Goal: Task Accomplishment & Management: Manage account settings

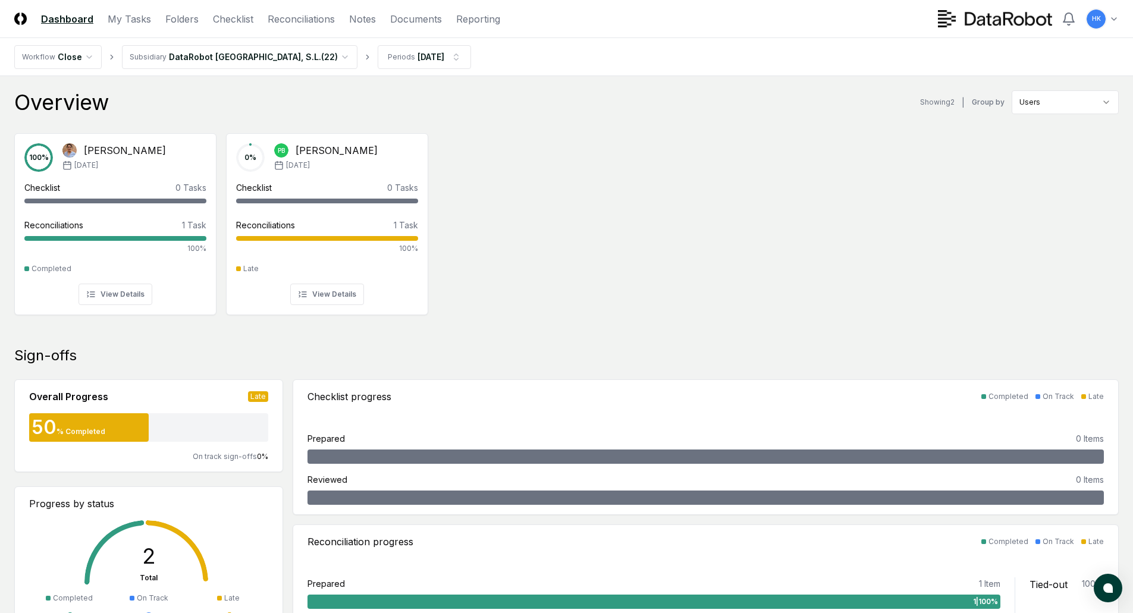
click at [712, 189] on div "100 % [PERSON_NAME] [DATE] Checklist 0 Tasks - Reconciliations 1 Task 100% Comp…" at bounding box center [566, 223] width 1133 height 199
click at [178, 20] on link "Folders" at bounding box center [181, 19] width 33 height 14
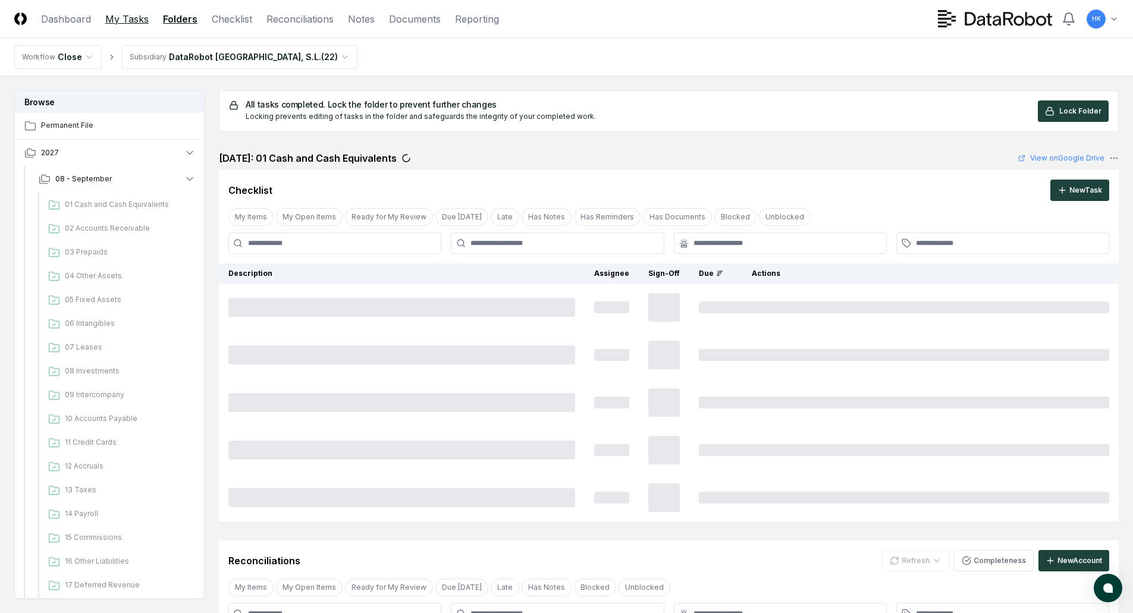
click at [125, 15] on link "My Tasks" at bounding box center [126, 19] width 43 height 14
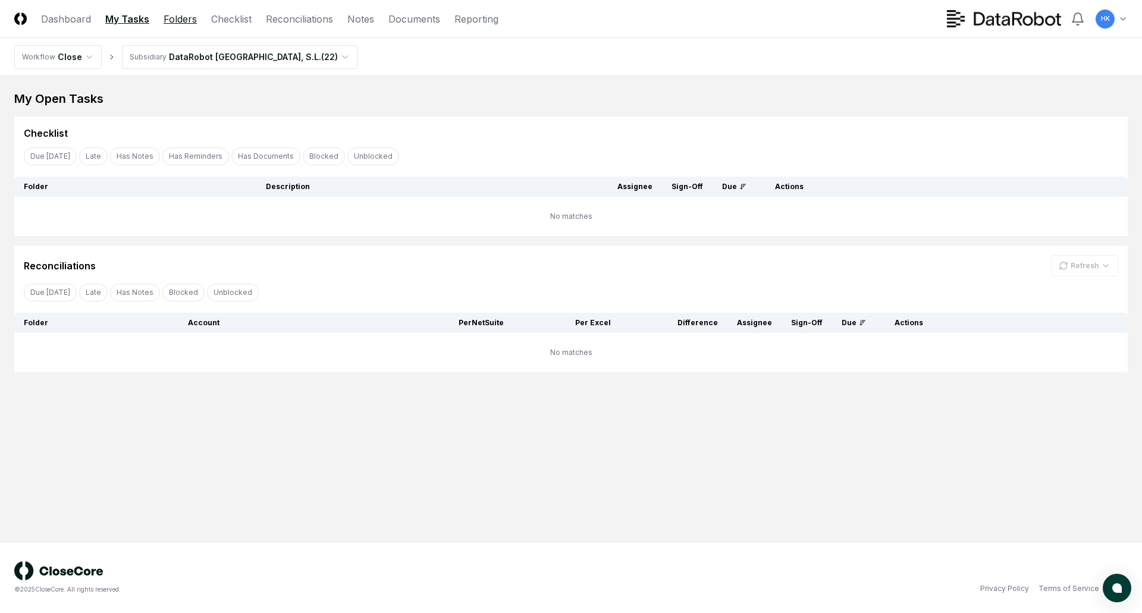
click at [178, 21] on link "Folders" at bounding box center [180, 19] width 33 height 14
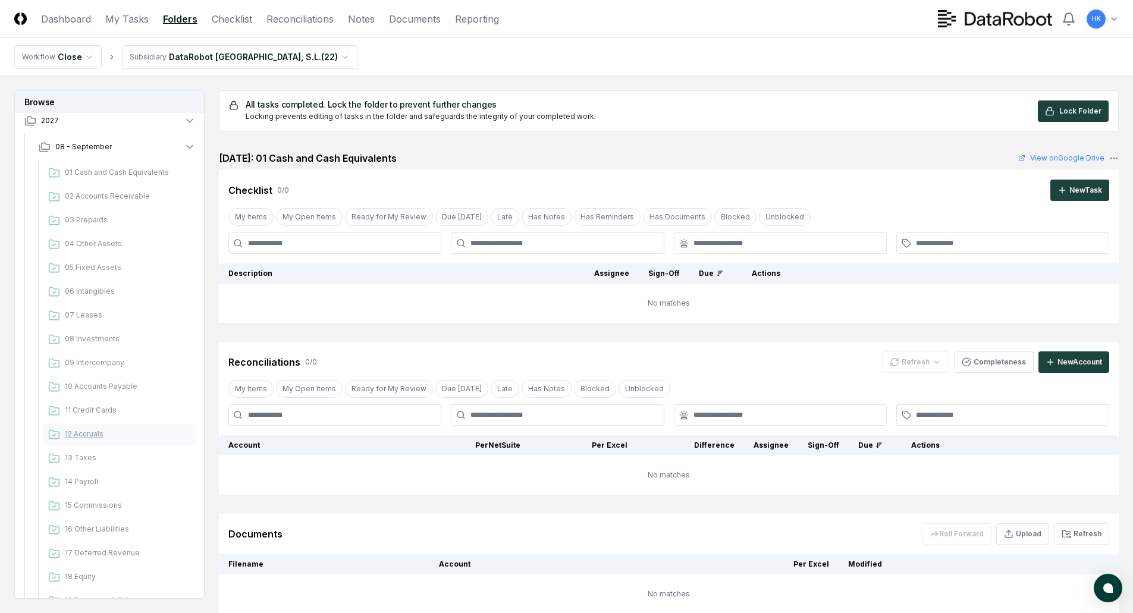
scroll to position [59, 0]
click at [101, 357] on span "10 Accounts Payable" at bounding box center [128, 359] width 126 height 11
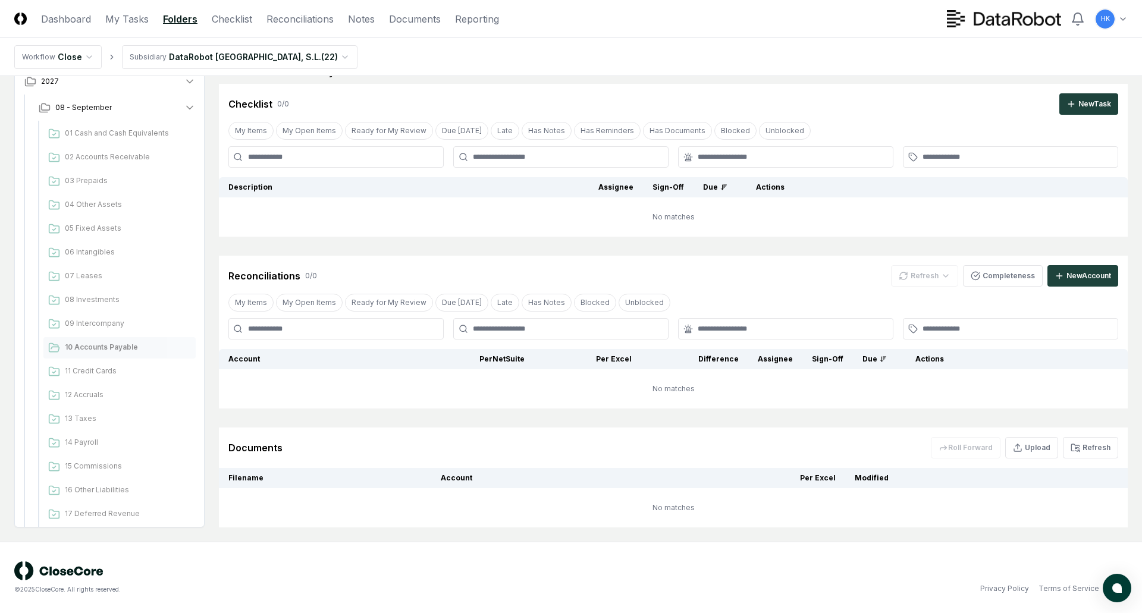
click at [282, 53] on html "CloseCore Dashboard My Tasks Folders Checklist Reconciliations Notes Documents …" at bounding box center [571, 263] width 1142 height 699
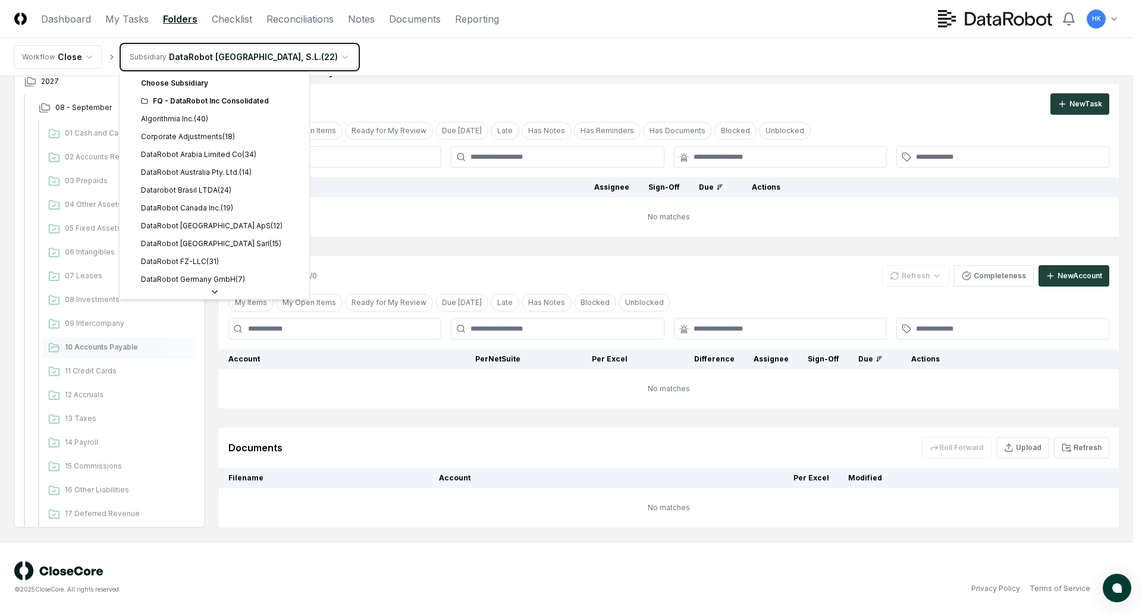
click at [388, 58] on html "CloseCore Dashboard My Tasks Folders Checklist Reconciliations Notes Documents …" at bounding box center [571, 263] width 1142 height 699
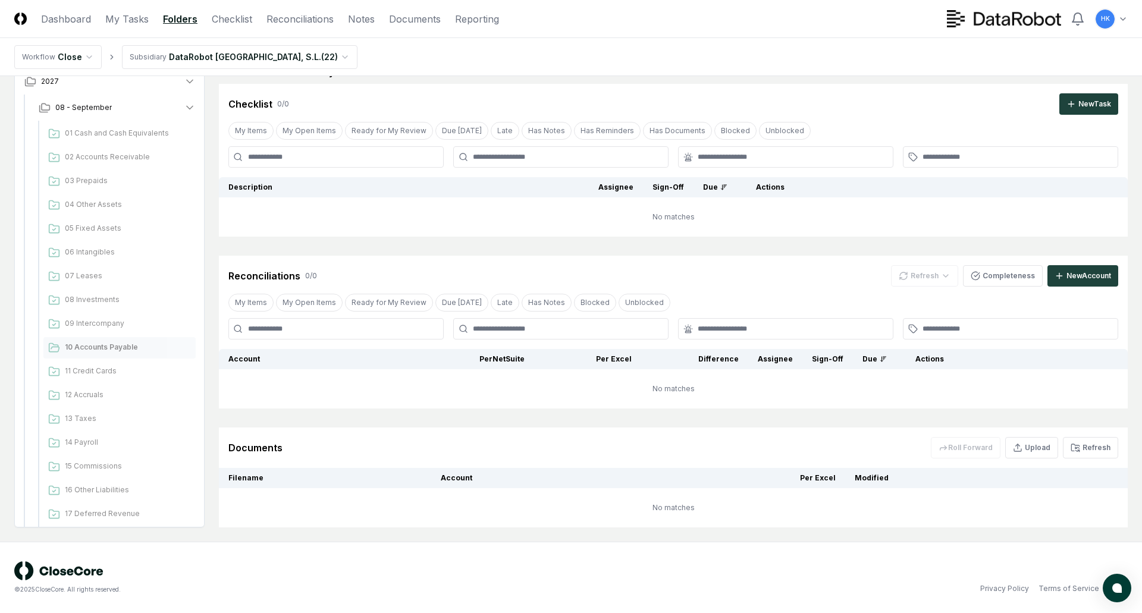
click at [277, 56] on html "CloseCore Dashboard My Tasks Folders Checklist Reconciliations Notes Documents …" at bounding box center [571, 263] width 1142 height 699
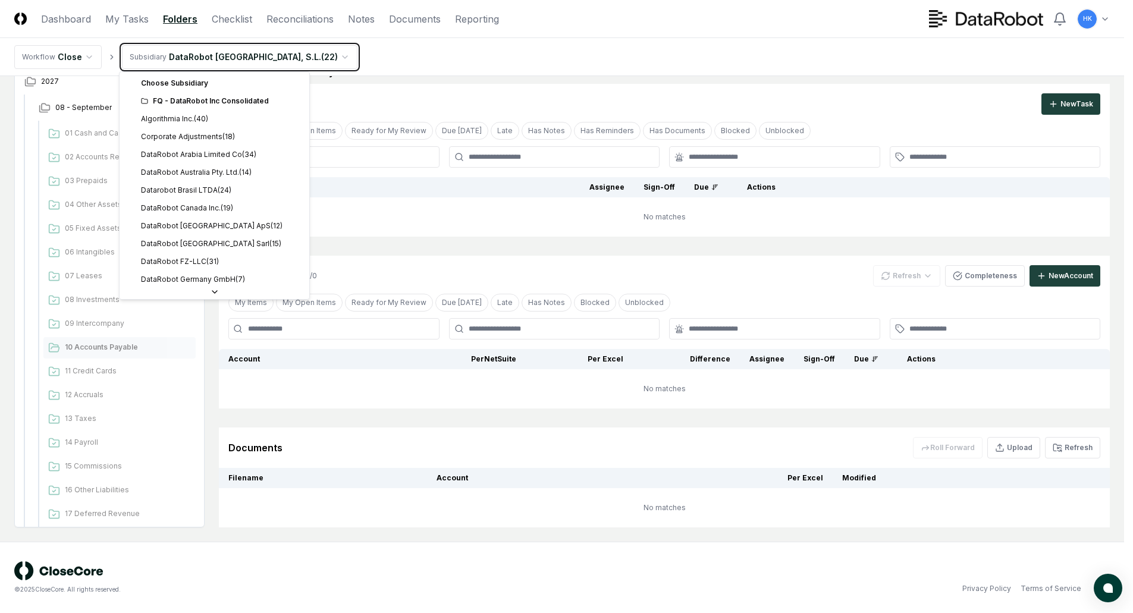
click at [378, 48] on html "CloseCore Dashboard My Tasks Folders Checklist Reconciliations Notes Documents …" at bounding box center [566, 263] width 1133 height 699
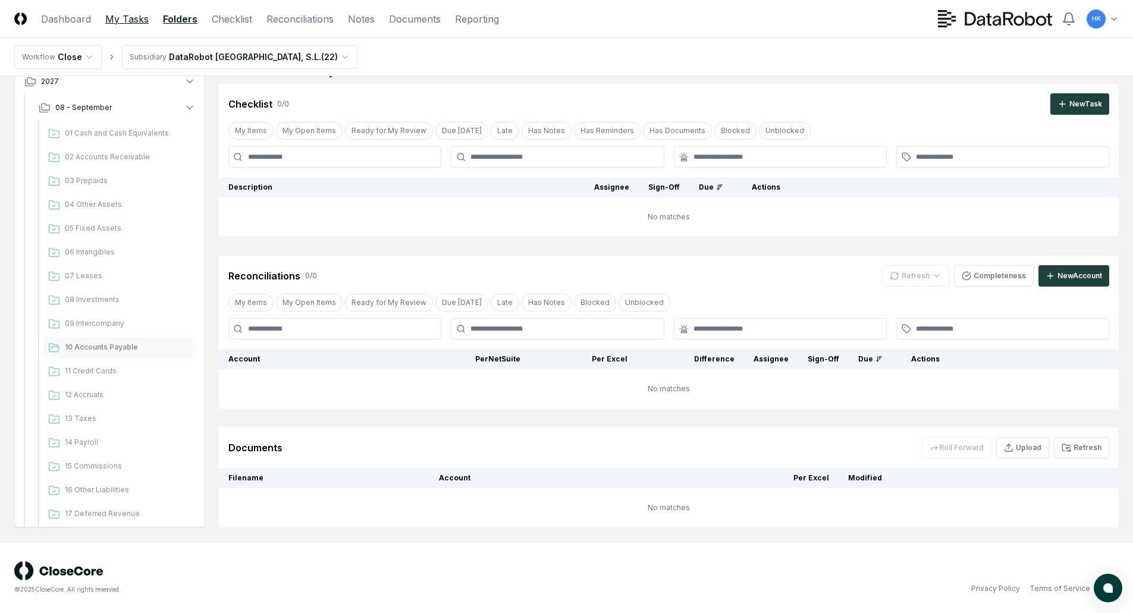
click at [125, 15] on link "My Tasks" at bounding box center [126, 19] width 43 height 14
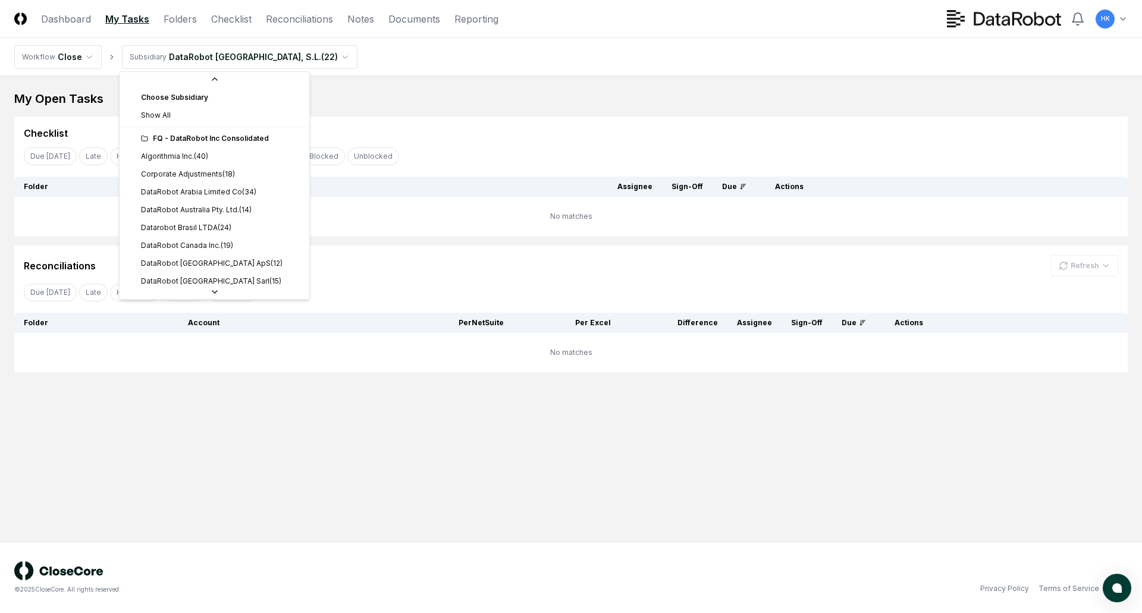
click at [278, 55] on html "CloseCore Dashboard My Tasks Folders Checklist Reconciliations Notes Documents …" at bounding box center [571, 306] width 1142 height 613
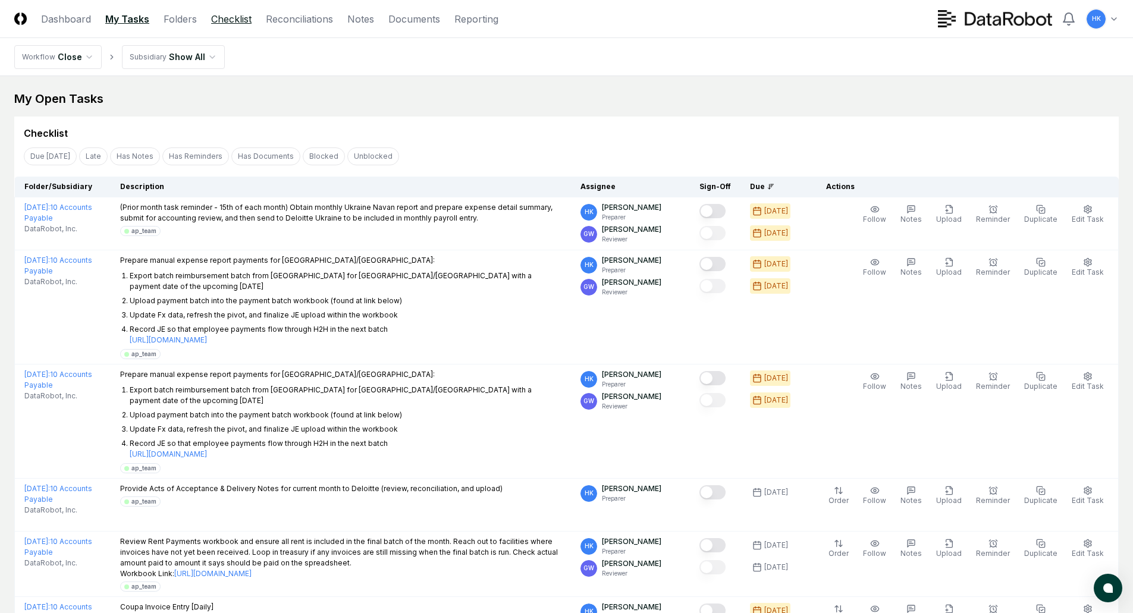
click at [233, 14] on link "Checklist" at bounding box center [231, 19] width 40 height 14
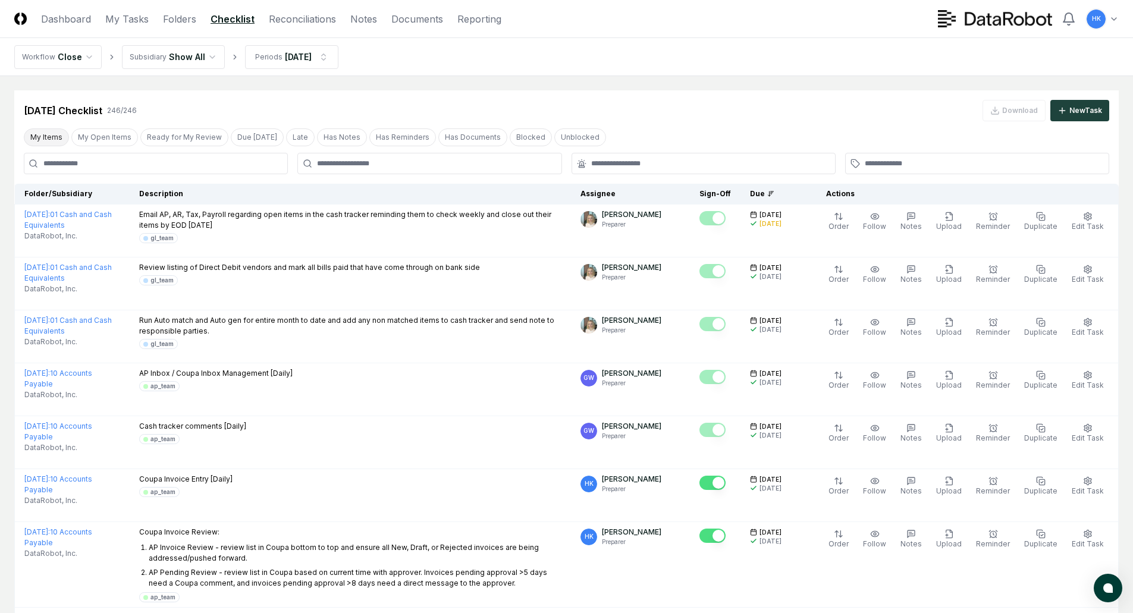
click at [45, 136] on button "My Items" at bounding box center [46, 137] width 45 height 18
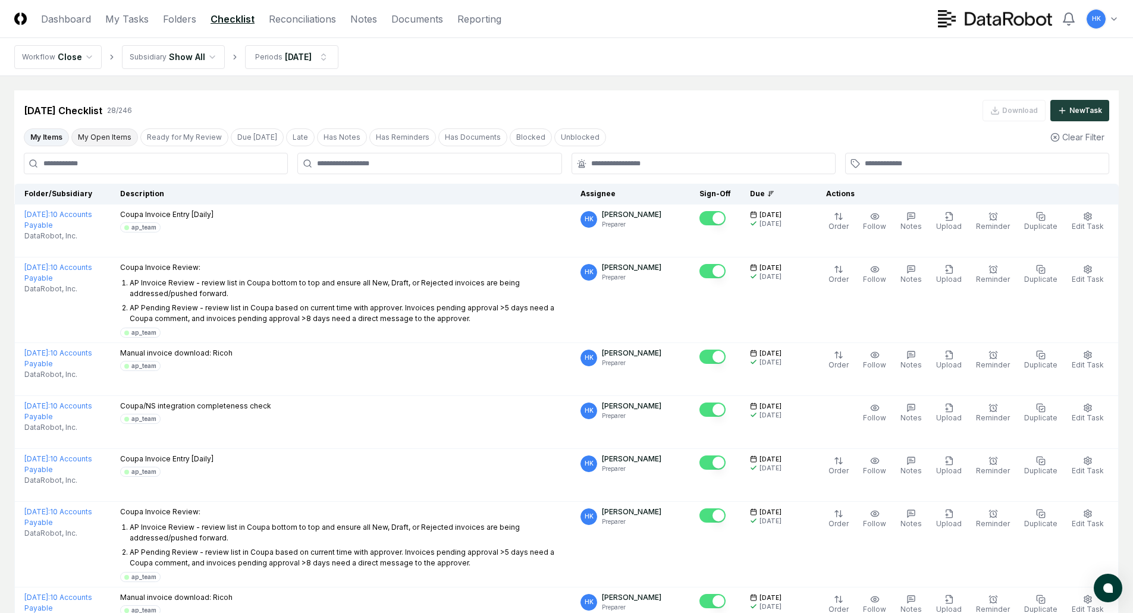
click at [99, 135] on button "My Open Items" at bounding box center [104, 137] width 67 height 18
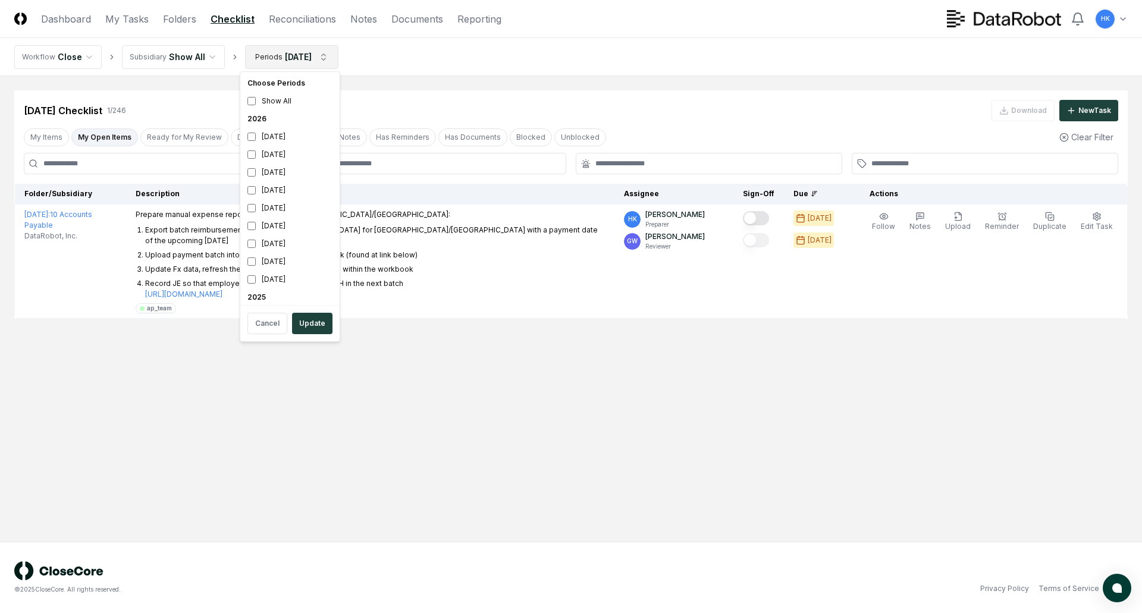
click at [329, 56] on html "CloseCore Dashboard My Tasks Folders Checklist Reconciliations Notes Documents …" at bounding box center [571, 306] width 1142 height 613
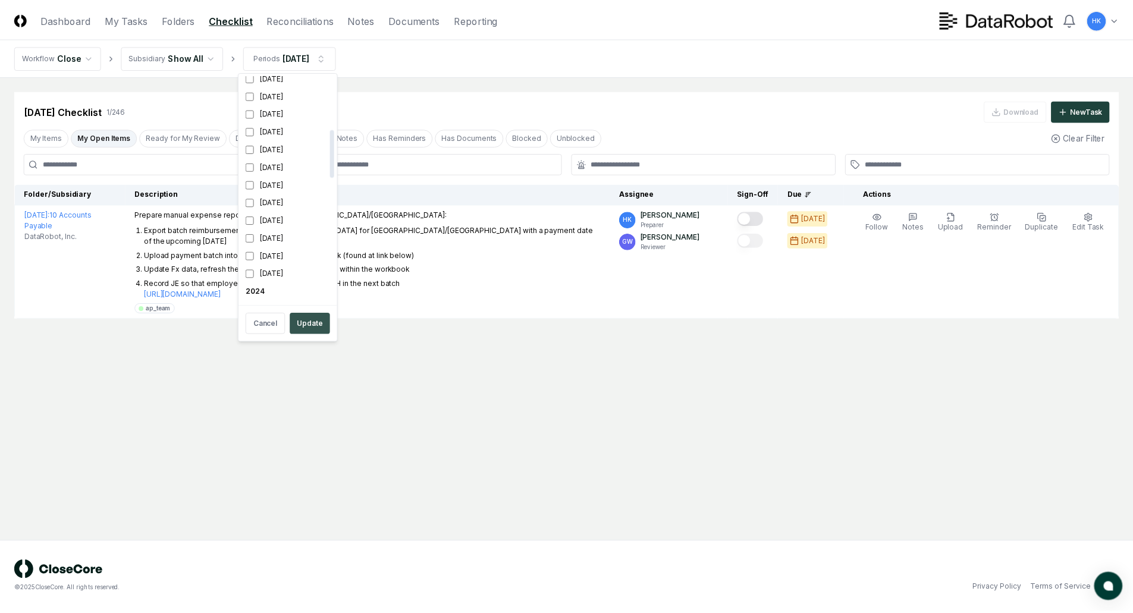
scroll to position [253, 0]
click at [316, 325] on button "Update" at bounding box center [312, 323] width 40 height 21
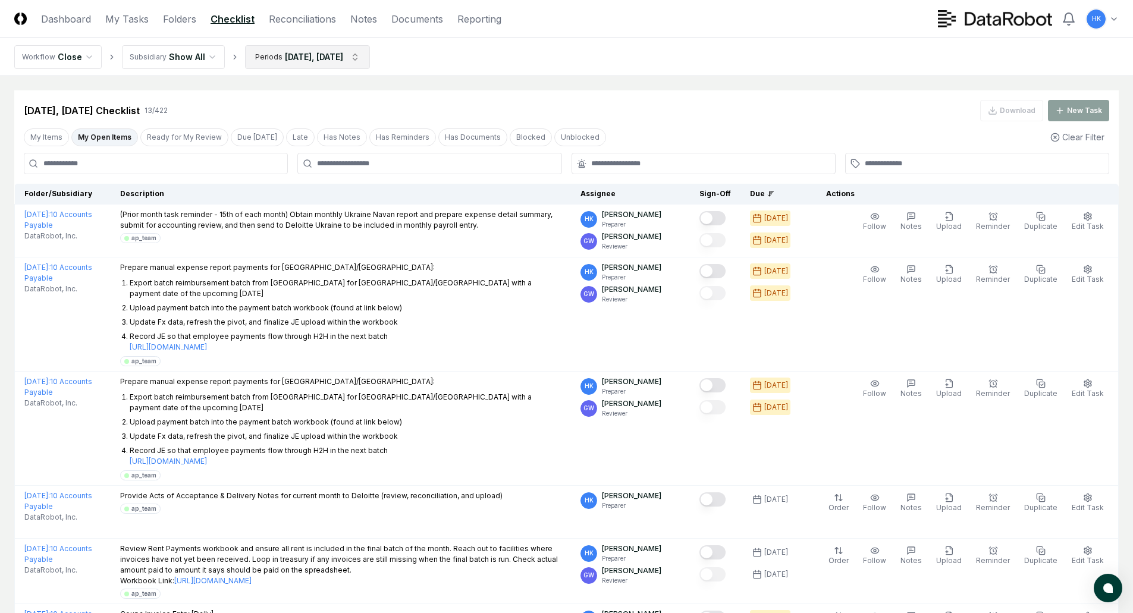
click at [372, 54] on html "CloseCore Dashboard My Tasks Folders Checklist Reconciliations Notes Documents …" at bounding box center [566, 598] width 1133 height 1197
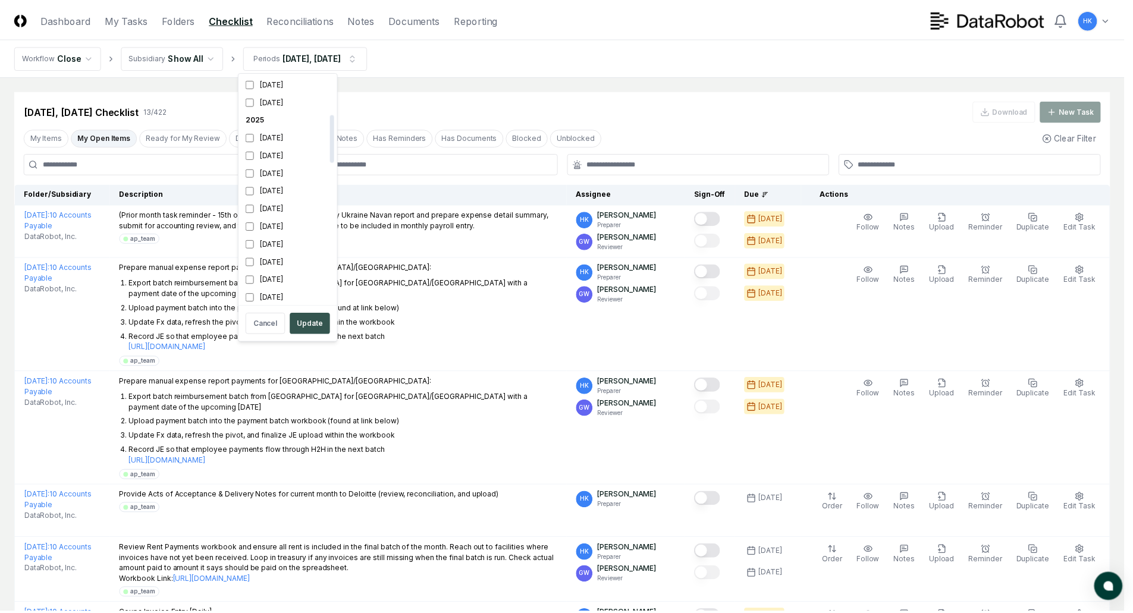
scroll to position [182, 0]
click at [305, 322] on button "Update" at bounding box center [312, 323] width 40 height 21
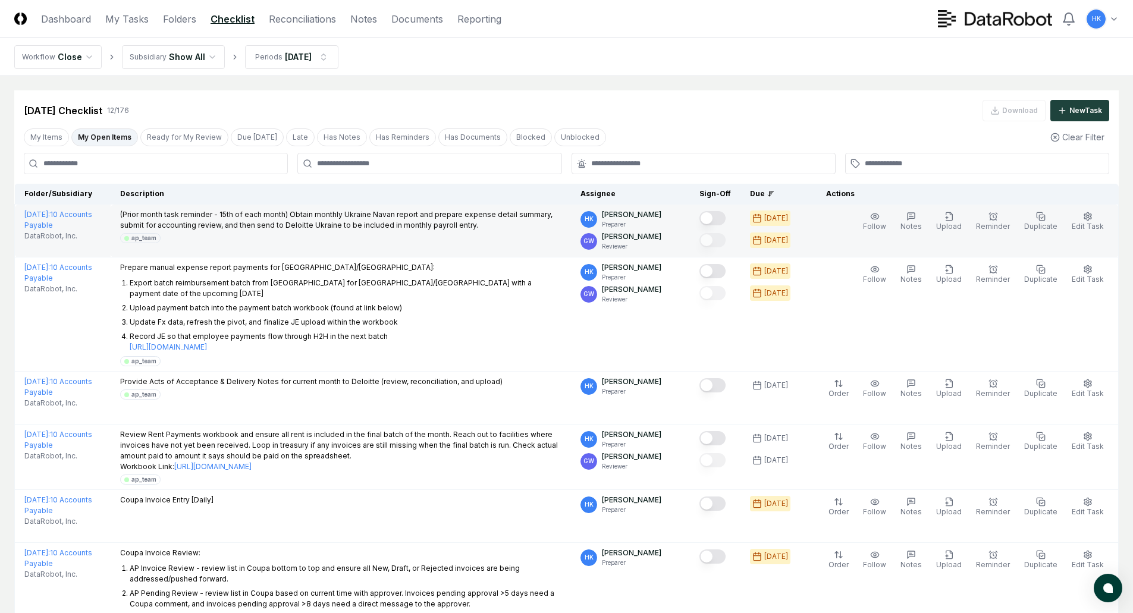
click at [720, 215] on button "Mark complete" at bounding box center [712, 218] width 26 height 14
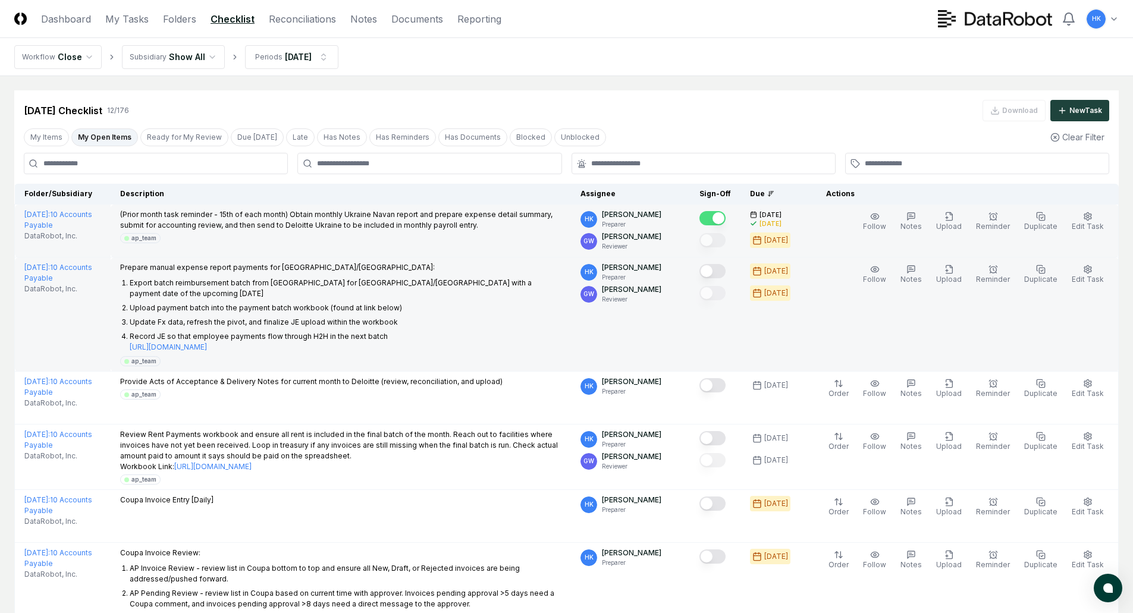
click at [721, 270] on button "Mark complete" at bounding box center [712, 271] width 26 height 14
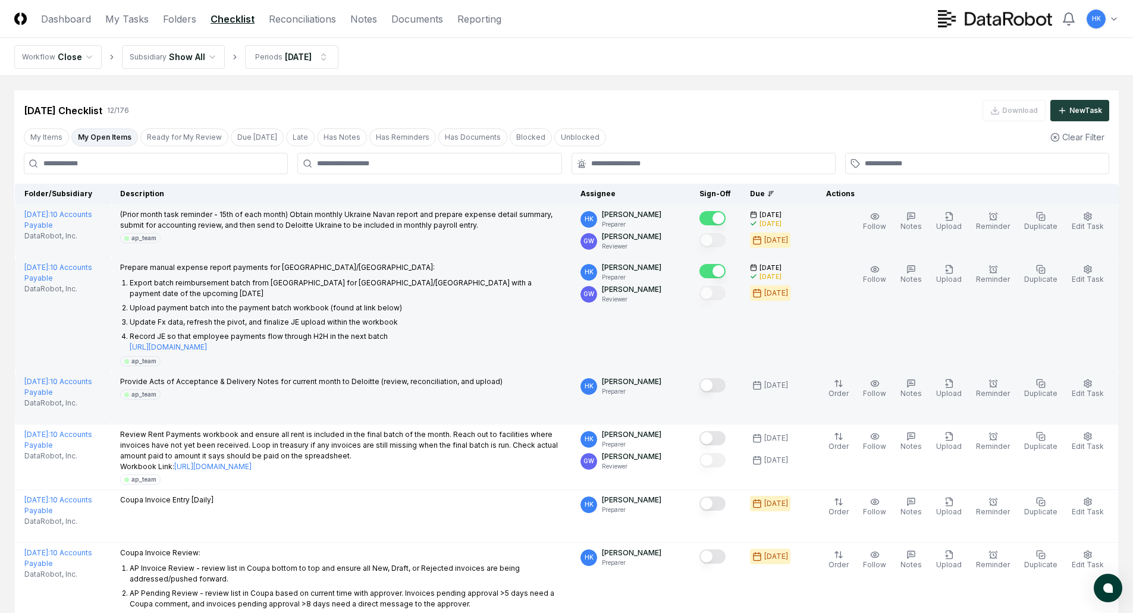
click at [717, 378] on button "Mark complete" at bounding box center [712, 385] width 26 height 14
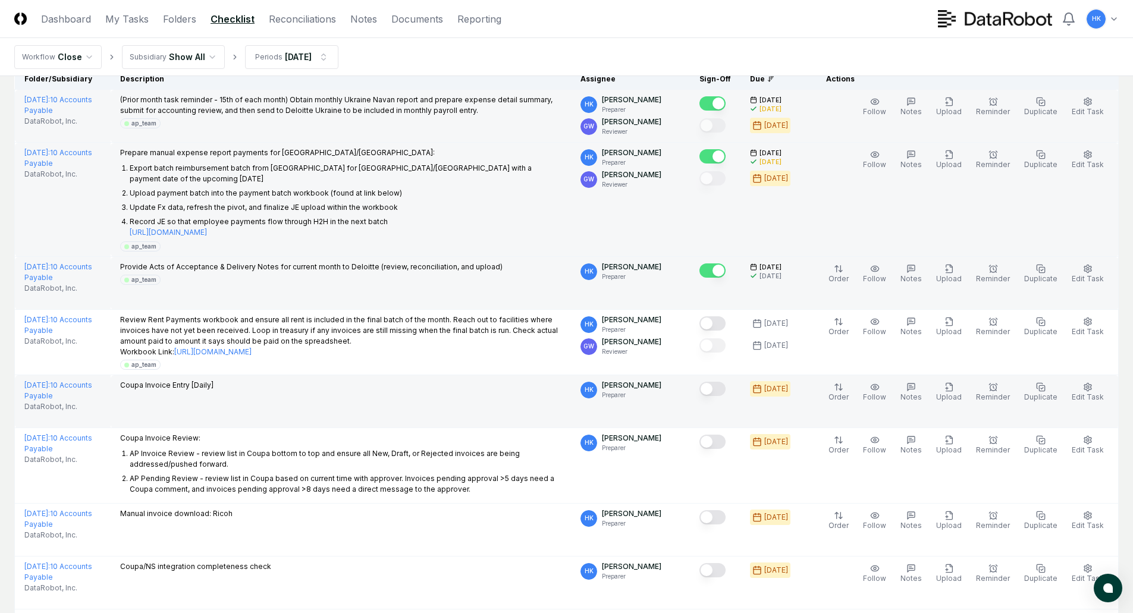
scroll to position [119, 0]
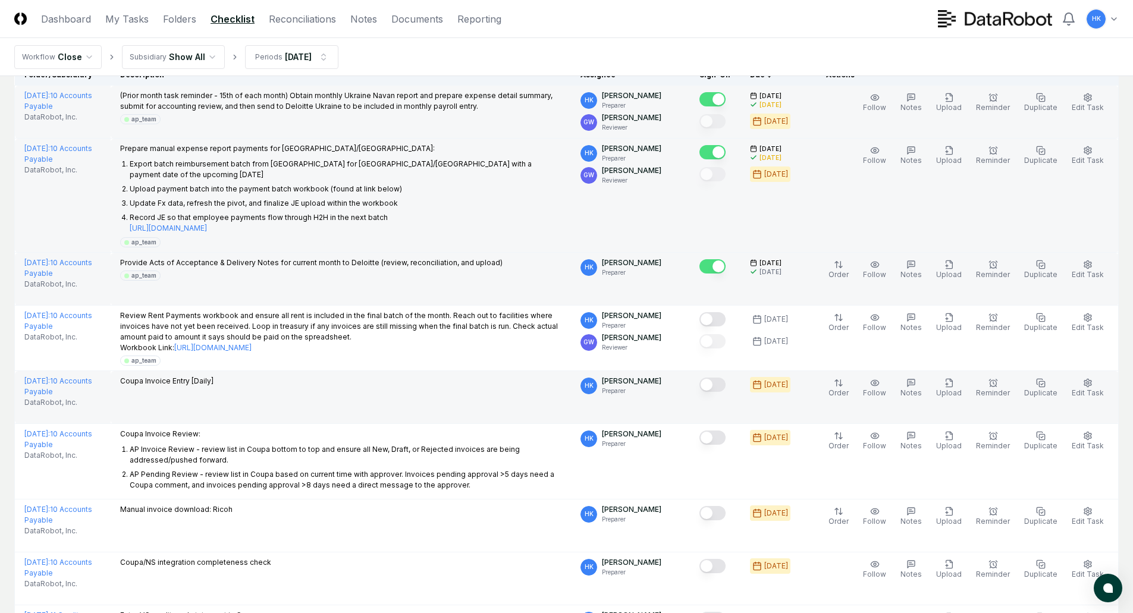
drag, startPoint x: 721, startPoint y: 376, endPoint x: 722, endPoint y: 391, distance: 14.9
click at [720, 378] on button "Mark complete" at bounding box center [712, 385] width 26 height 14
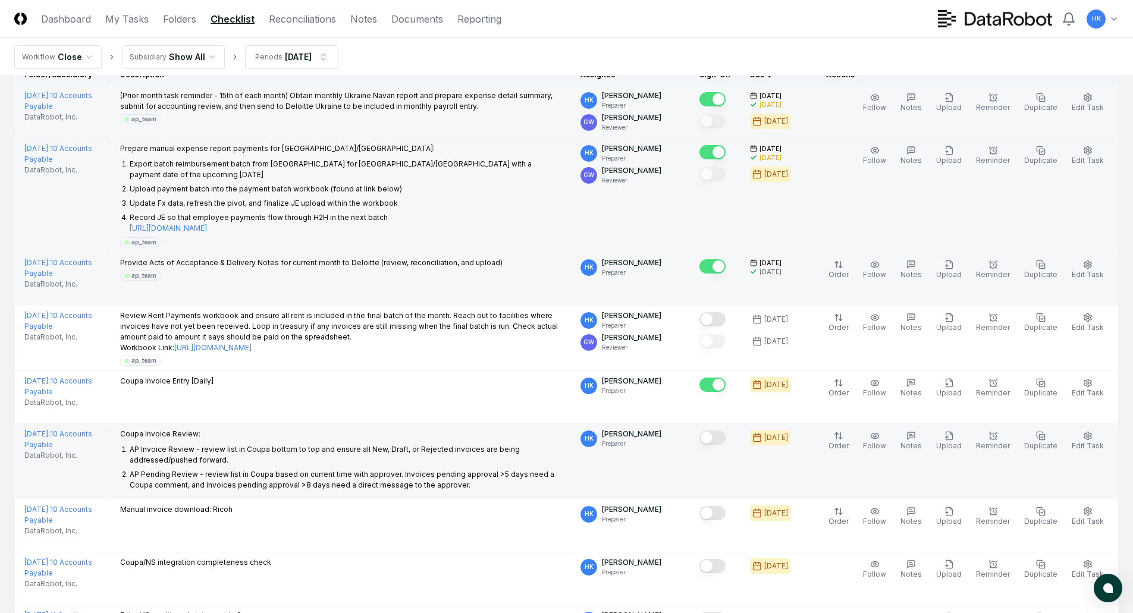
click at [718, 431] on button "Mark complete" at bounding box center [712, 438] width 26 height 14
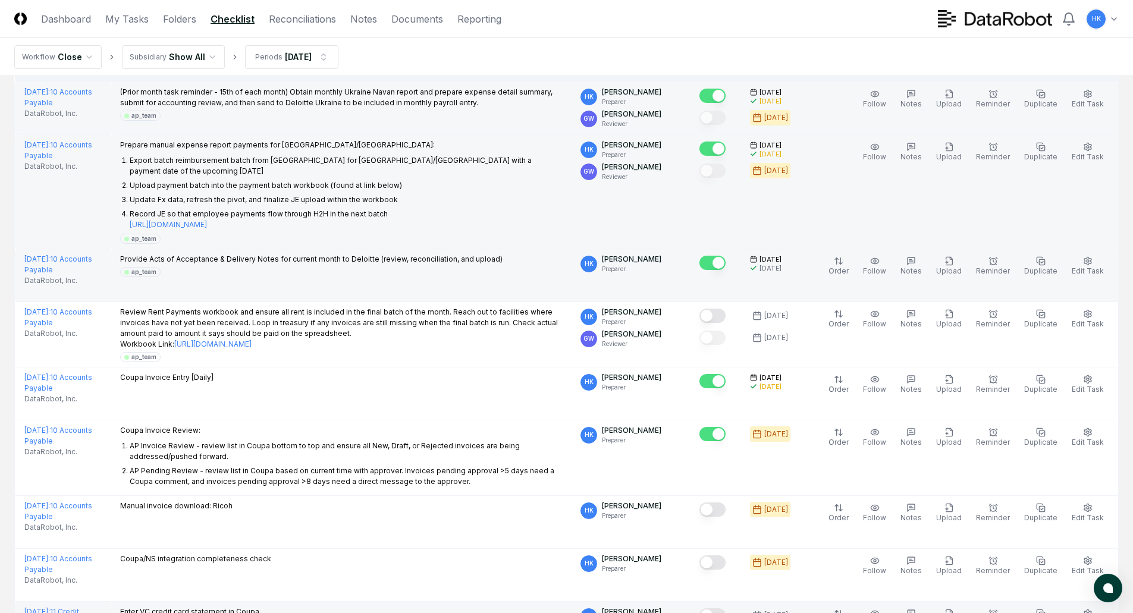
scroll to position [238, 0]
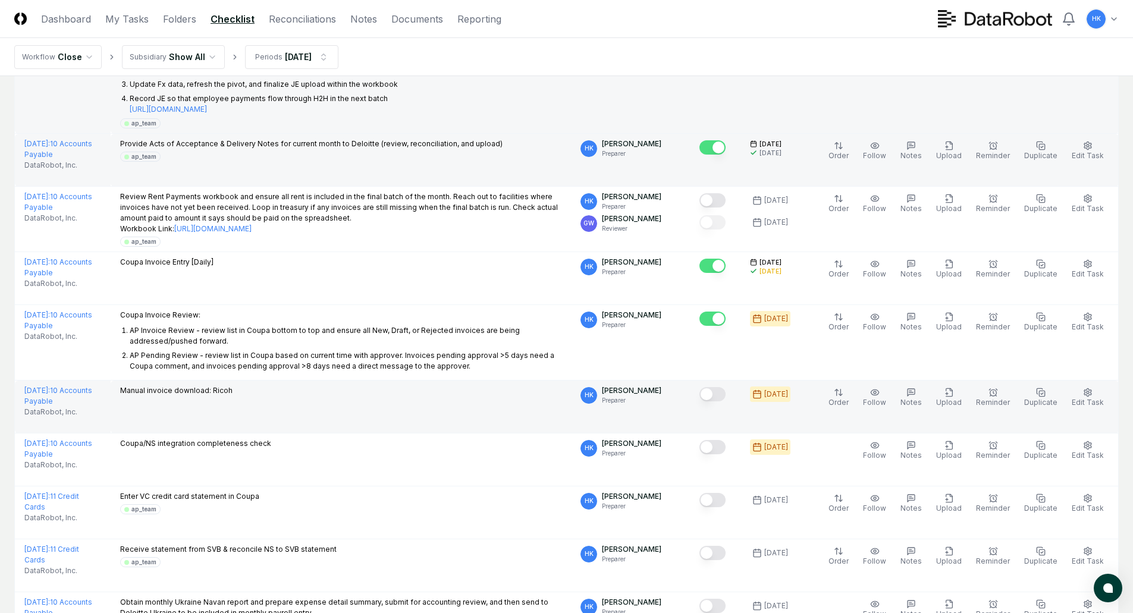
click at [720, 387] on button "Mark complete" at bounding box center [712, 394] width 26 height 14
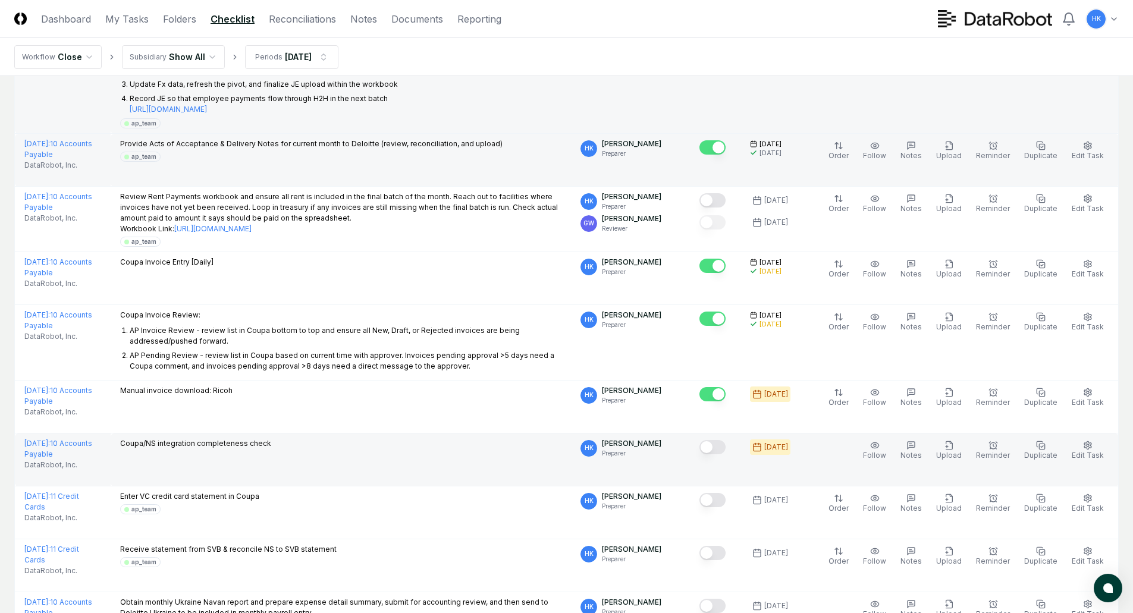
click at [714, 440] on button "Mark complete" at bounding box center [712, 447] width 26 height 14
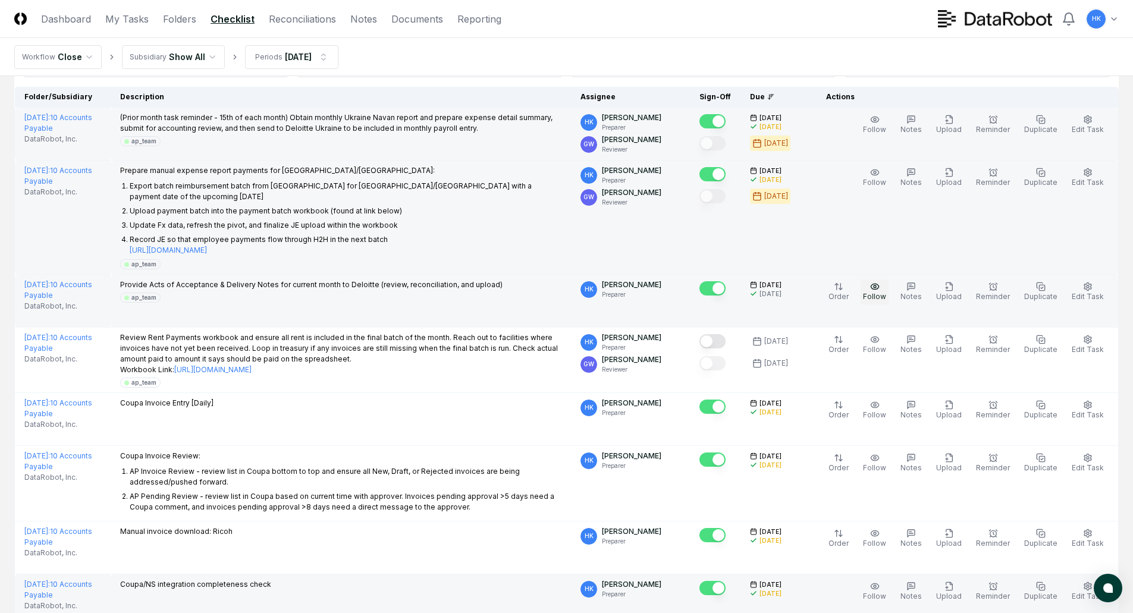
scroll to position [119, 0]
